Goal: Transaction & Acquisition: Purchase product/service

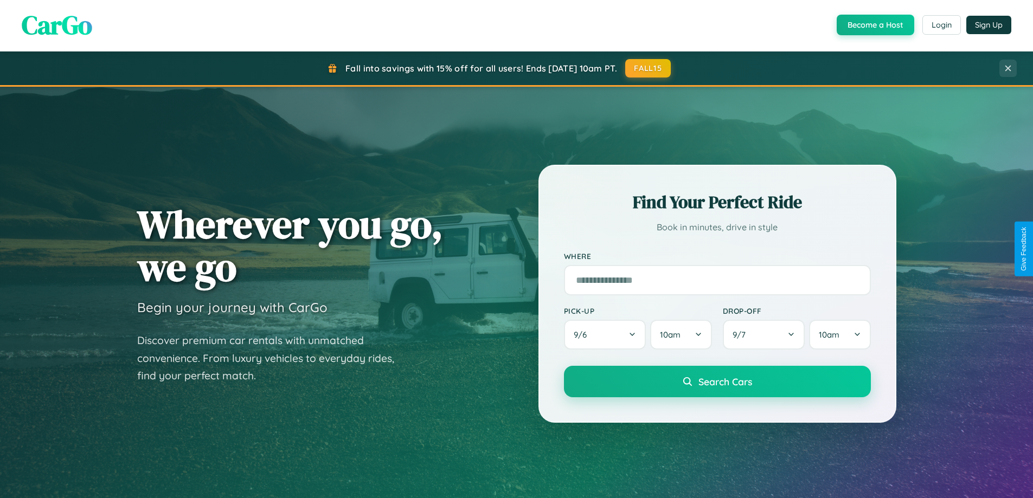
scroll to position [467, 0]
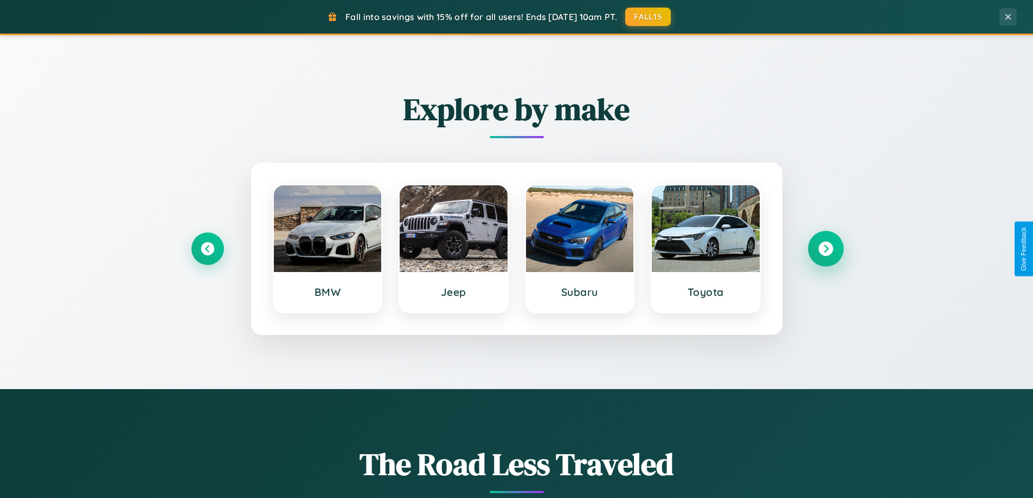
click at [825, 249] on icon at bounding box center [825, 249] width 15 height 15
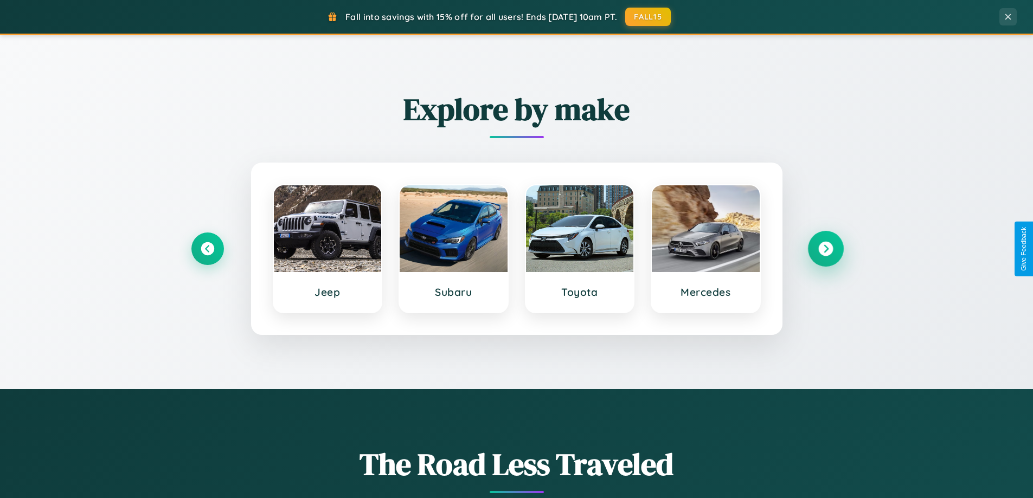
scroll to position [0, 0]
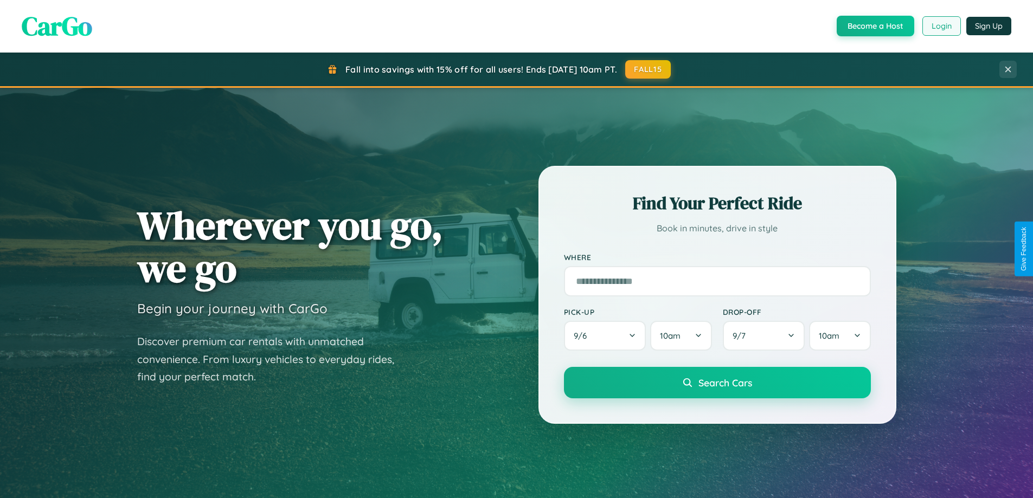
click at [941, 26] on button "Login" at bounding box center [941, 26] width 38 height 20
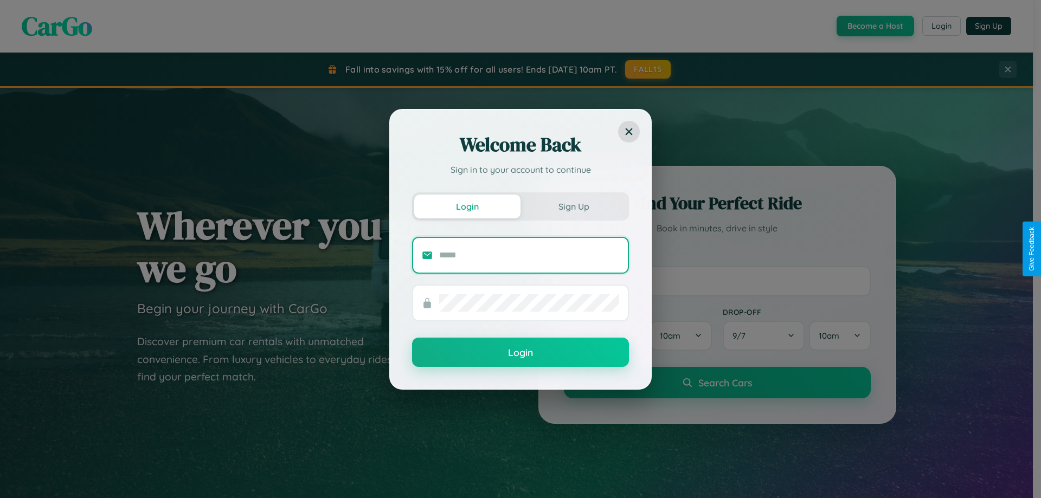
click at [529, 255] on input "text" at bounding box center [529, 255] width 180 height 17
type input "**********"
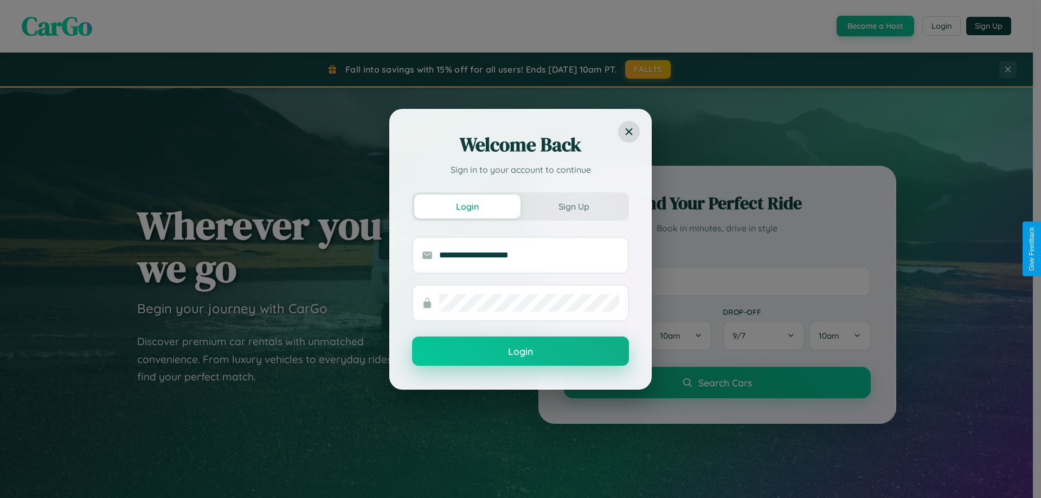
click at [520, 352] on button "Login" at bounding box center [520, 351] width 217 height 29
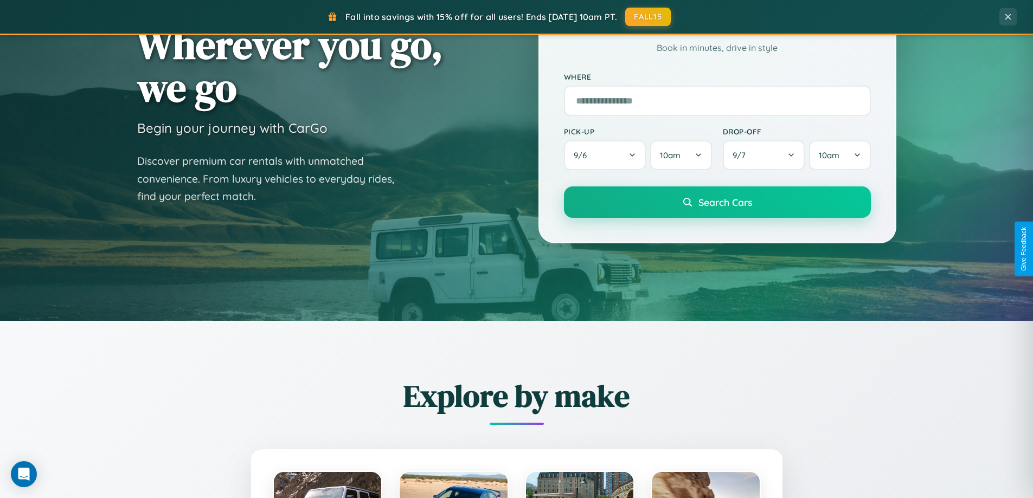
scroll to position [1270, 0]
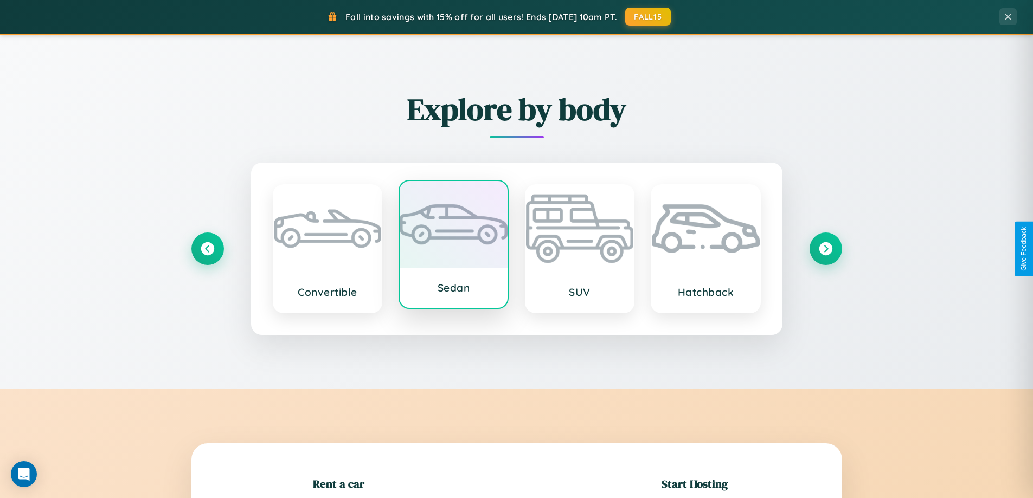
click at [453, 245] on div at bounding box center [454, 224] width 108 height 87
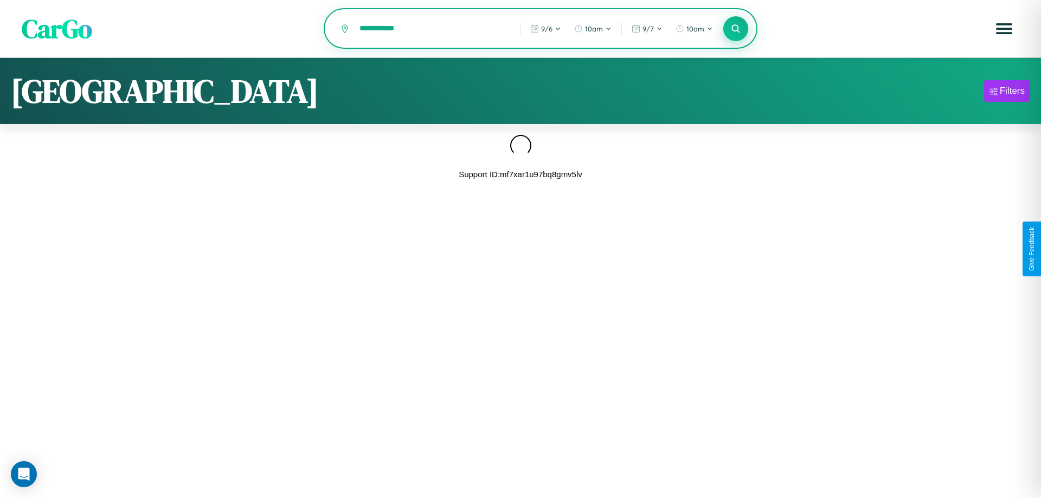
type input "**********"
click at [736, 29] on icon at bounding box center [735, 28] width 10 height 10
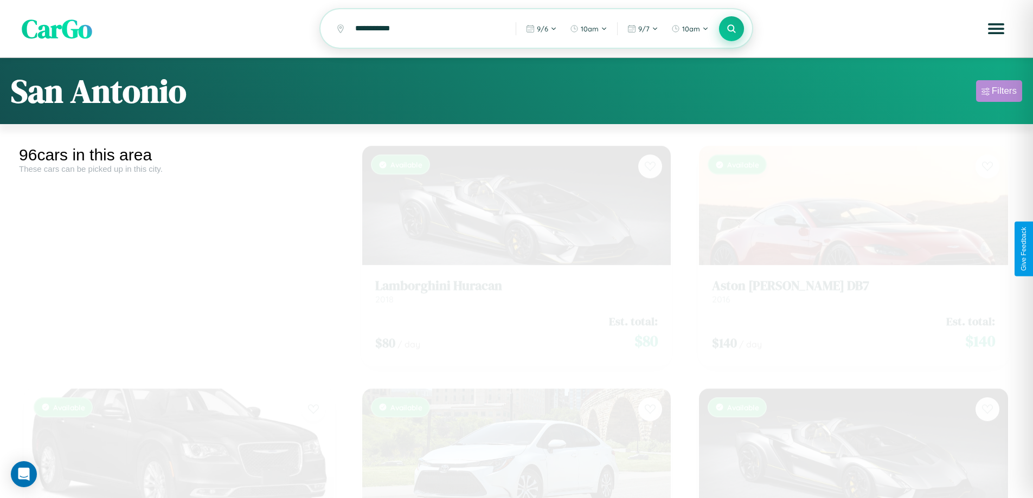
click at [999, 93] on div "Filters" at bounding box center [1004, 91] width 25 height 11
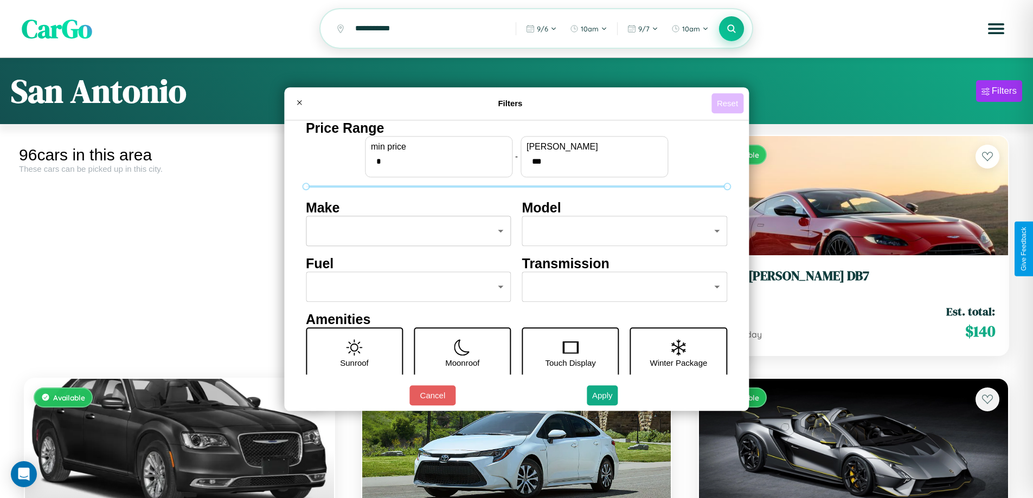
click at [729, 103] on button "Reset" at bounding box center [727, 103] width 32 height 20
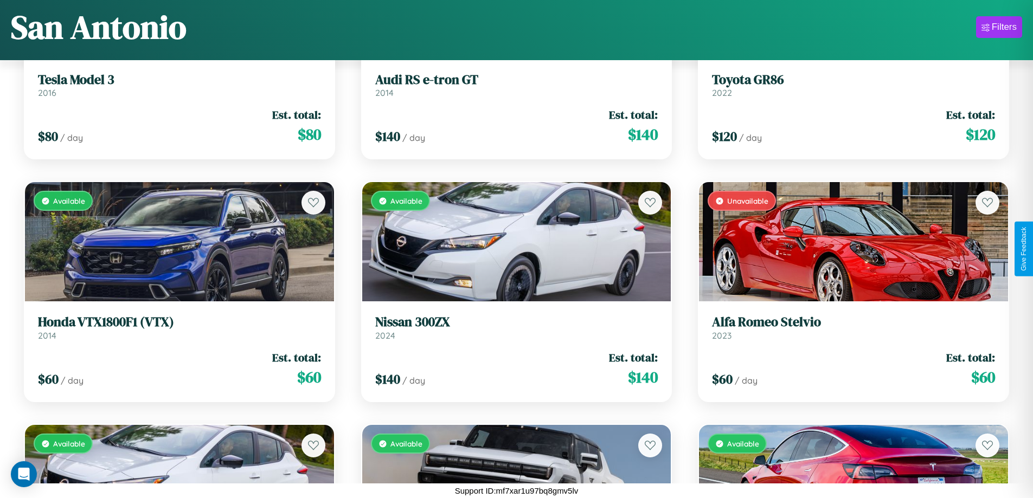
scroll to position [638, 0]
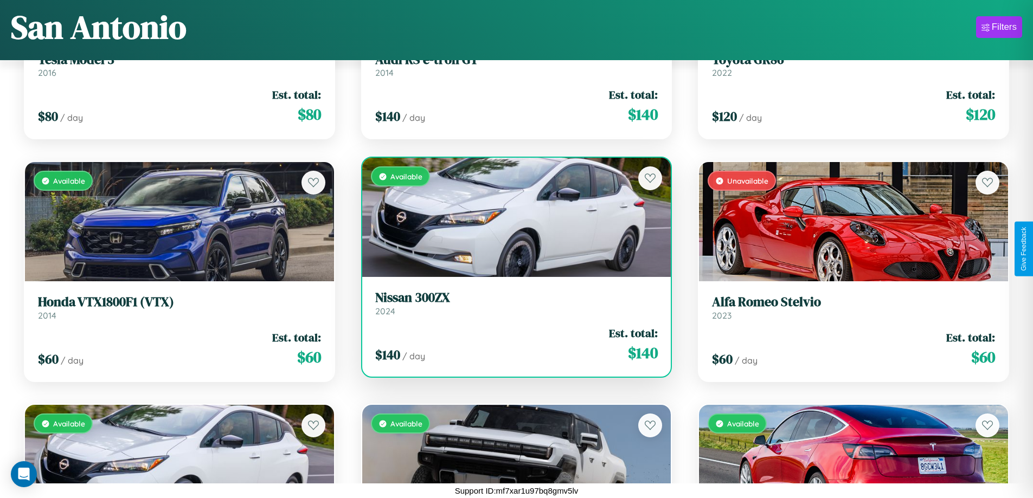
click at [512, 217] on div "Available" at bounding box center [516, 217] width 309 height 119
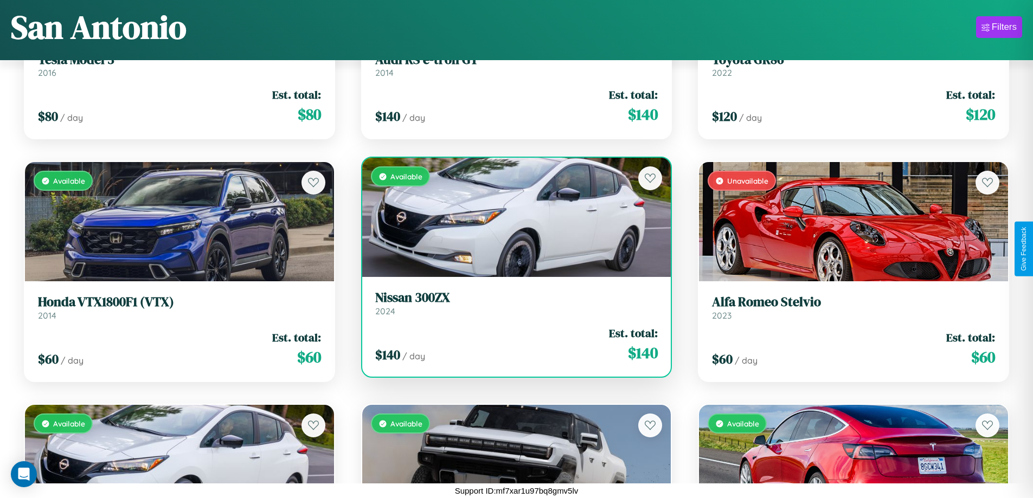
click at [512, 217] on div "Available" at bounding box center [516, 217] width 309 height 119
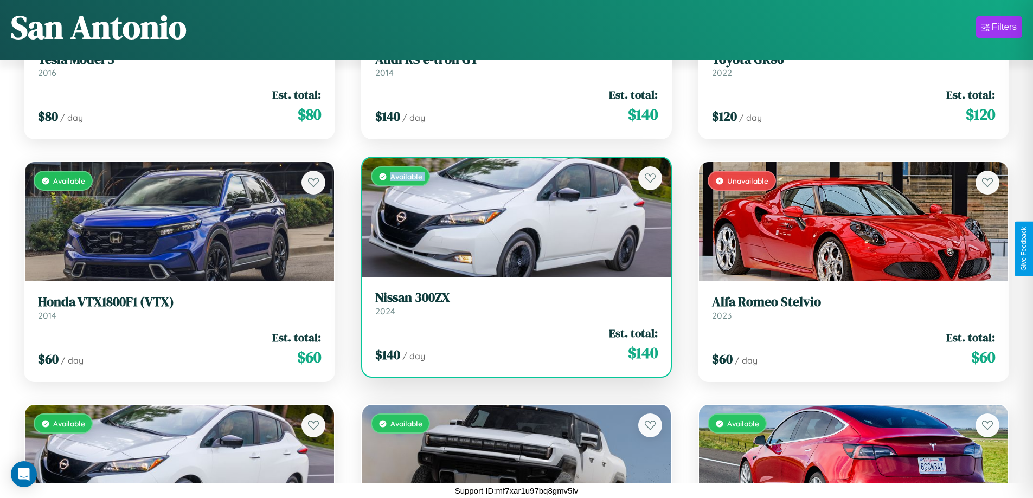
click at [512, 217] on div "Available" at bounding box center [516, 217] width 309 height 119
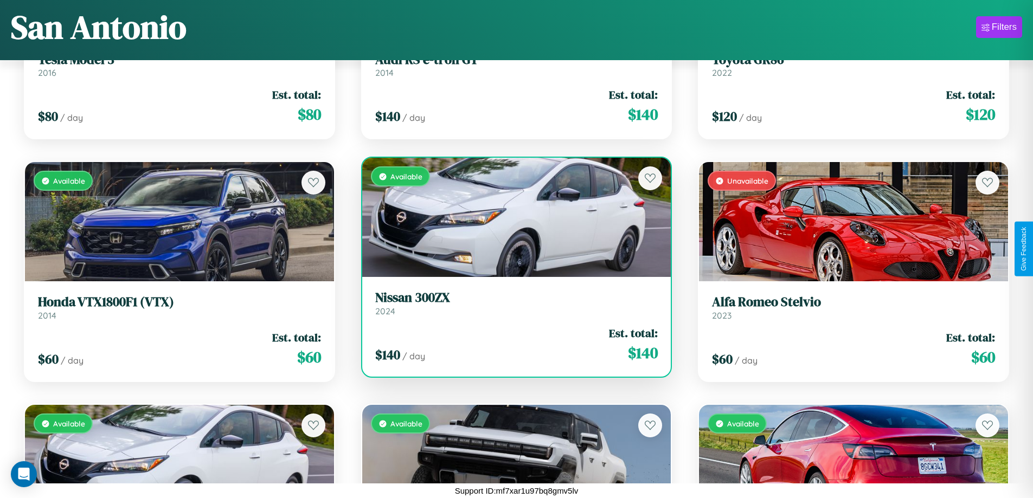
click at [512, 217] on div "Available" at bounding box center [516, 217] width 309 height 119
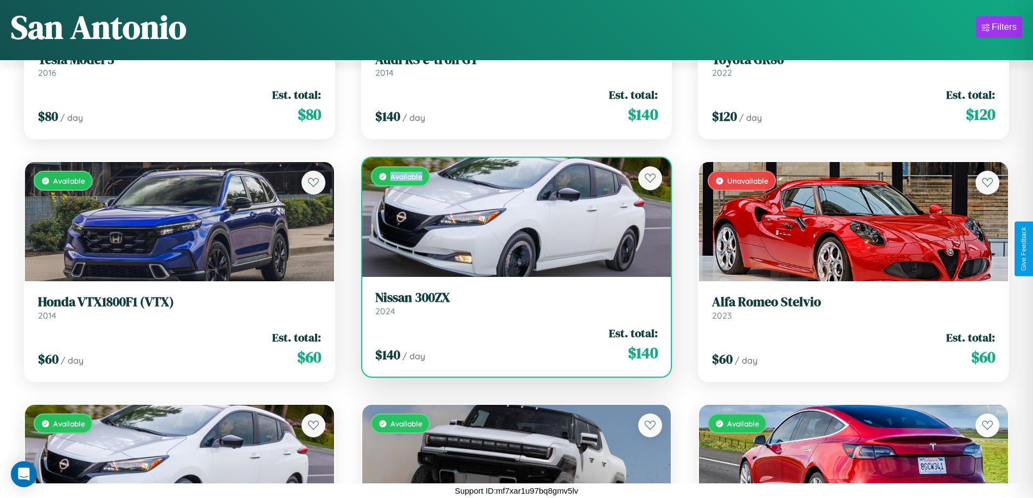
click at [512, 217] on div "Available" at bounding box center [516, 217] width 309 height 119
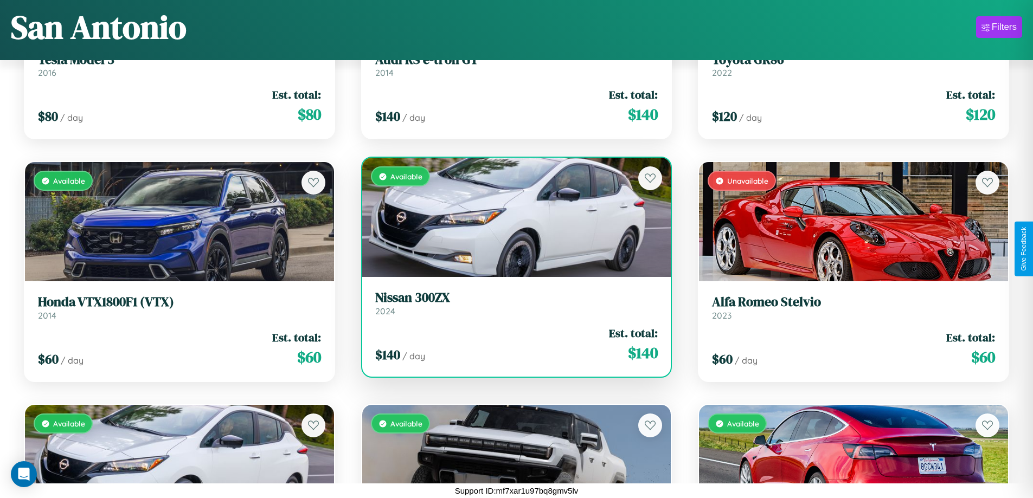
click at [512, 303] on h3 "Nissan 300ZX" at bounding box center [516, 298] width 283 height 16
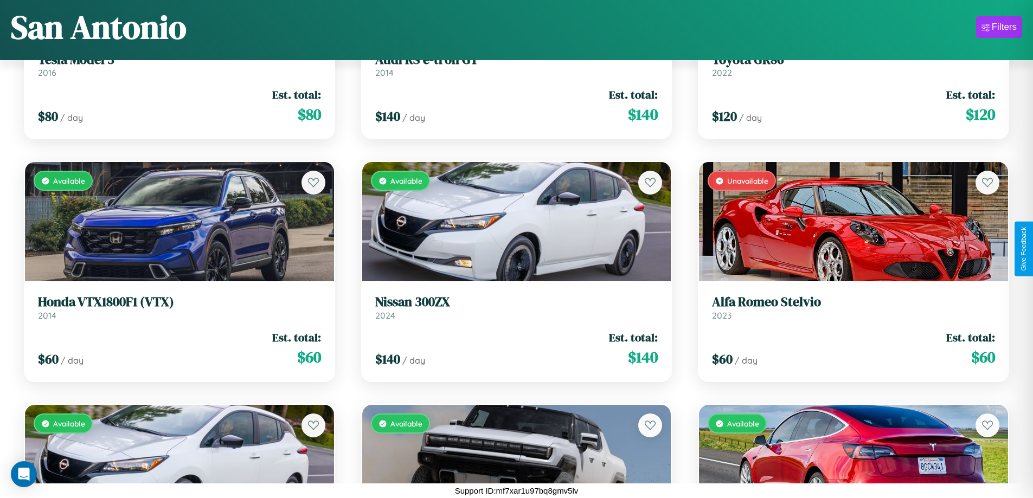
scroll to position [4522, 0]
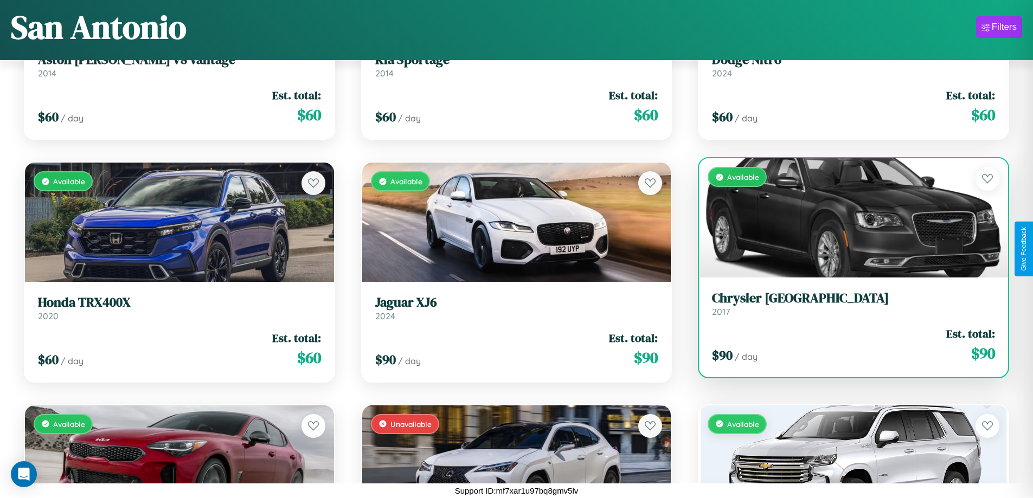
click at [846, 308] on link "Chrysler FIFTH AVENUE 2017" at bounding box center [853, 304] width 283 height 27
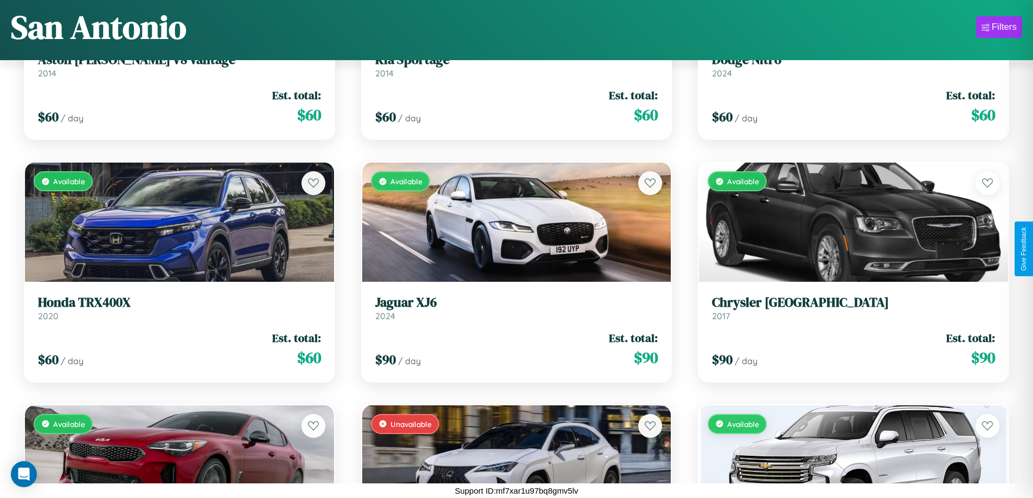
scroll to position [961, 0]
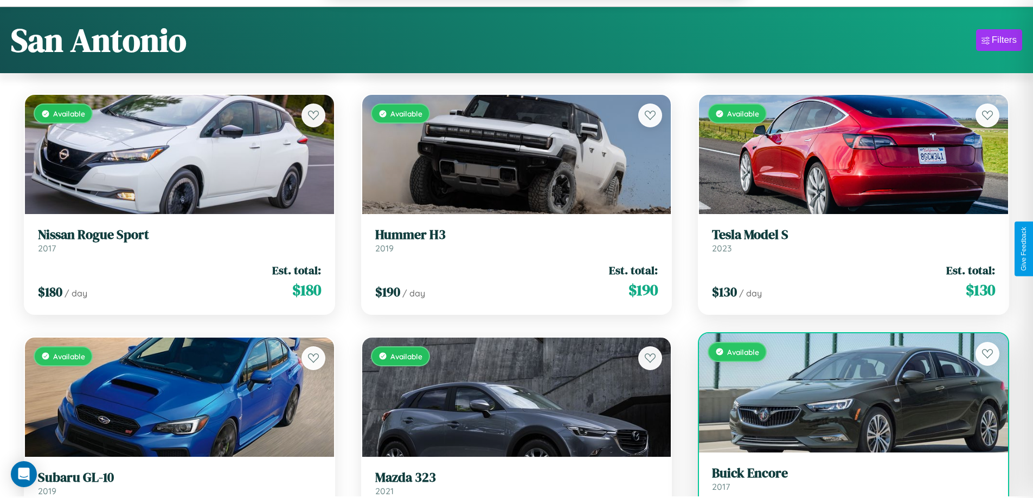
click at [846, 485] on link "Buick Encore 2017" at bounding box center [853, 479] width 283 height 27
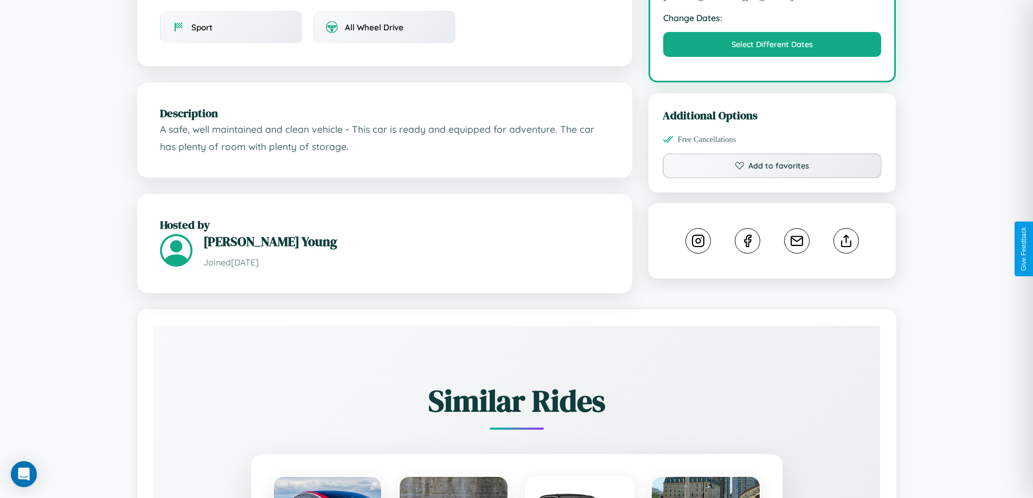
scroll to position [367, 0]
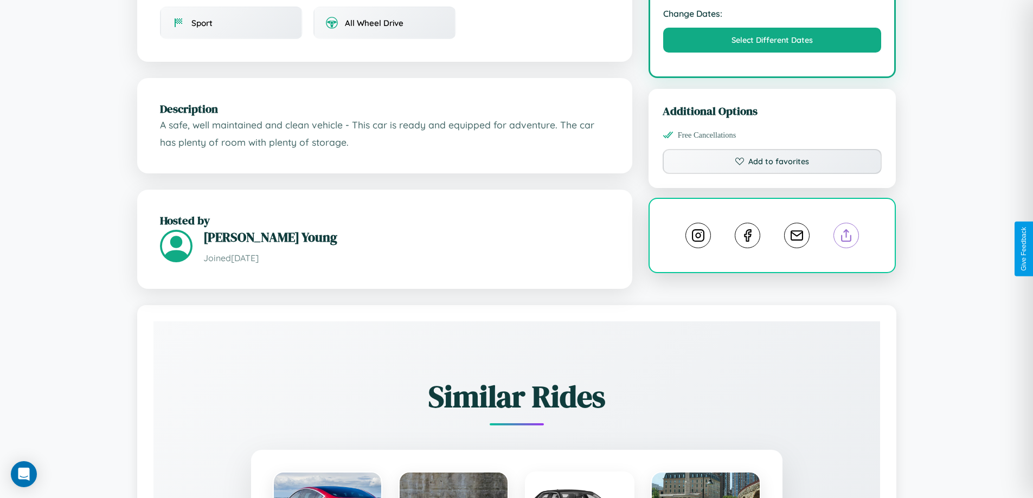
click at [846, 237] on line at bounding box center [846, 234] width 0 height 8
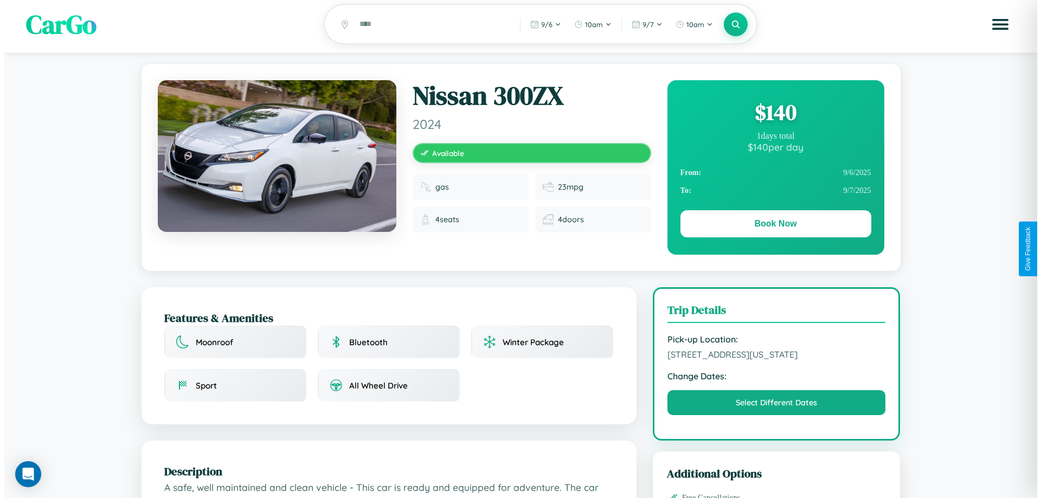
scroll to position [0, 0]
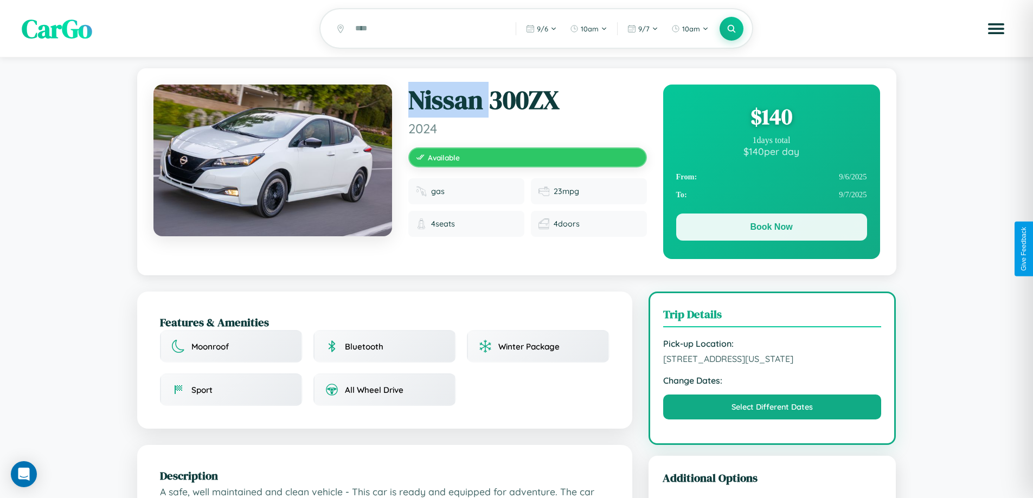
click at [771, 229] on button "Book Now" at bounding box center [771, 227] width 191 height 27
